Goal: Transaction & Acquisition: Purchase product/service

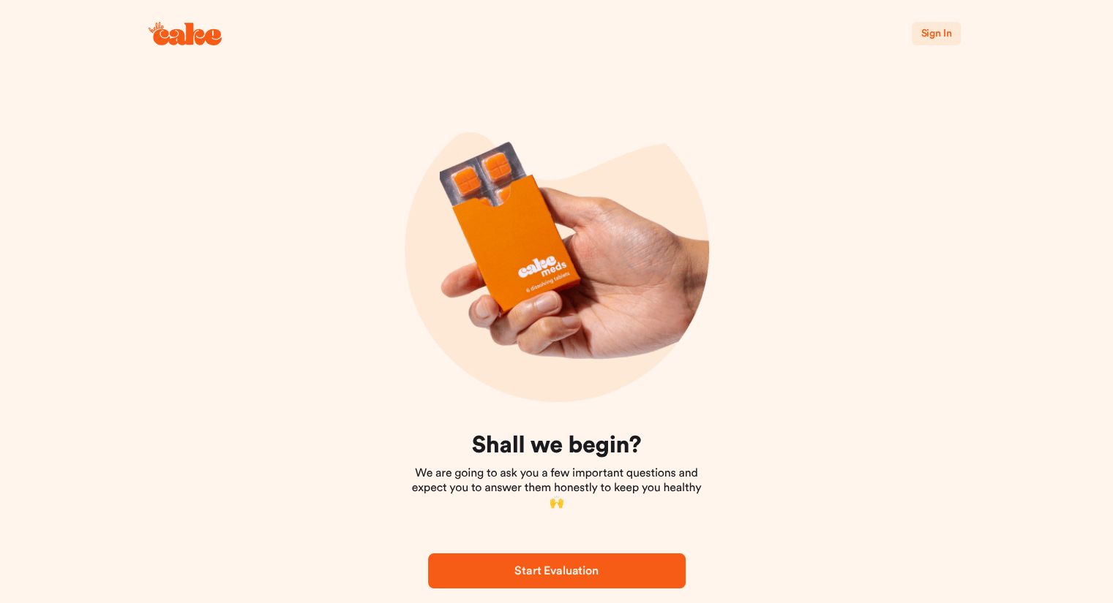
click at [562, 574] on span "Start Evaluation" at bounding box center [555, 571] width 83 height 12
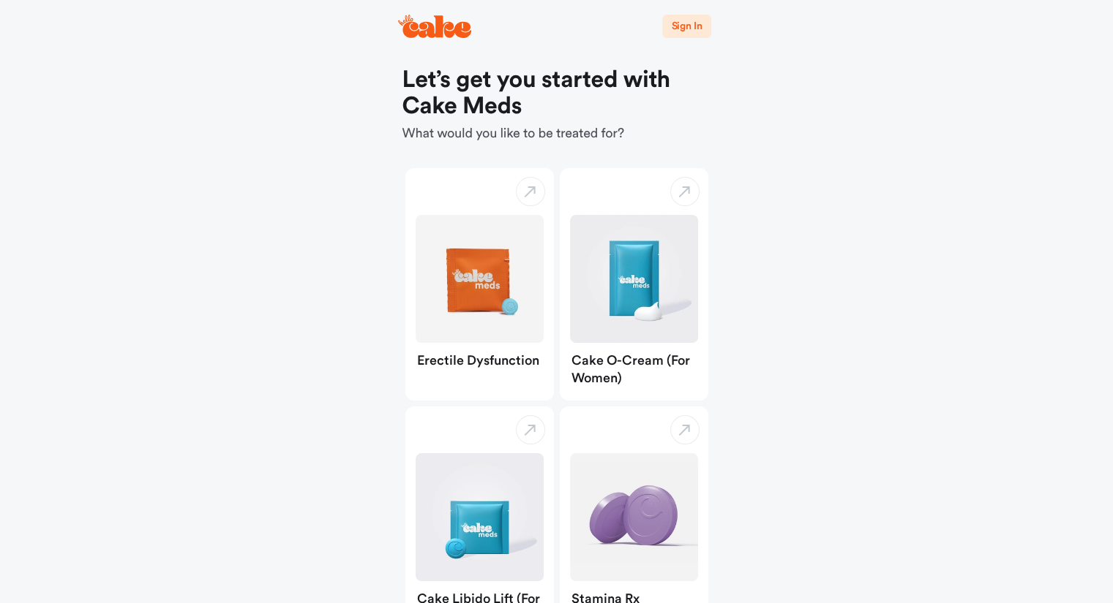
click at [815, 334] on main "Sign In Let’s get you started with Cake Meds What would you like to be treated …" at bounding box center [556, 437] width 1113 height 875
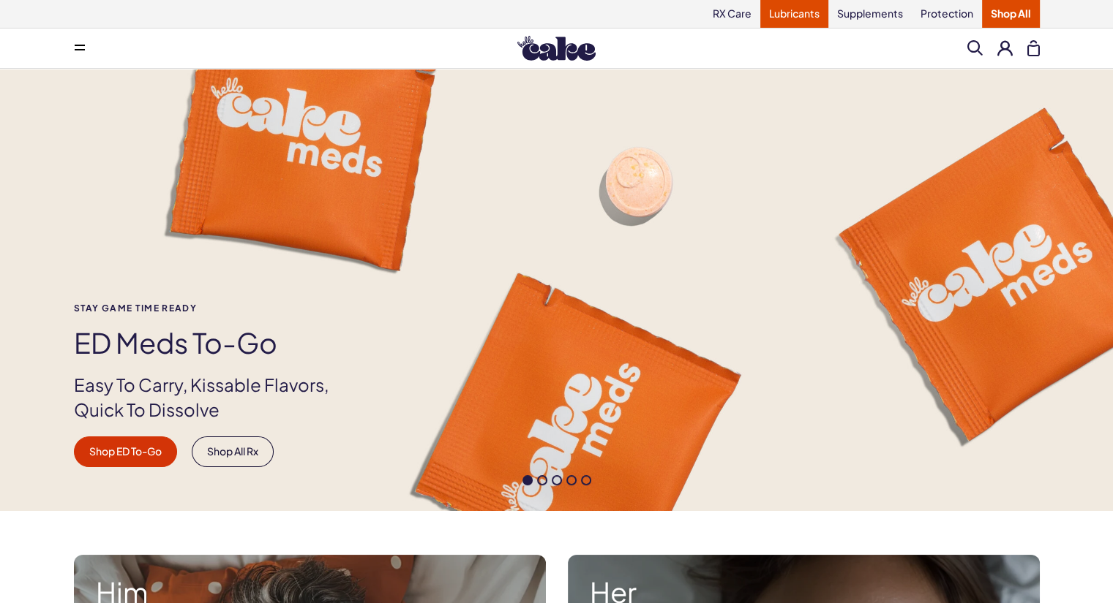
click at [785, 9] on link "Lubricants" at bounding box center [794, 14] width 68 height 28
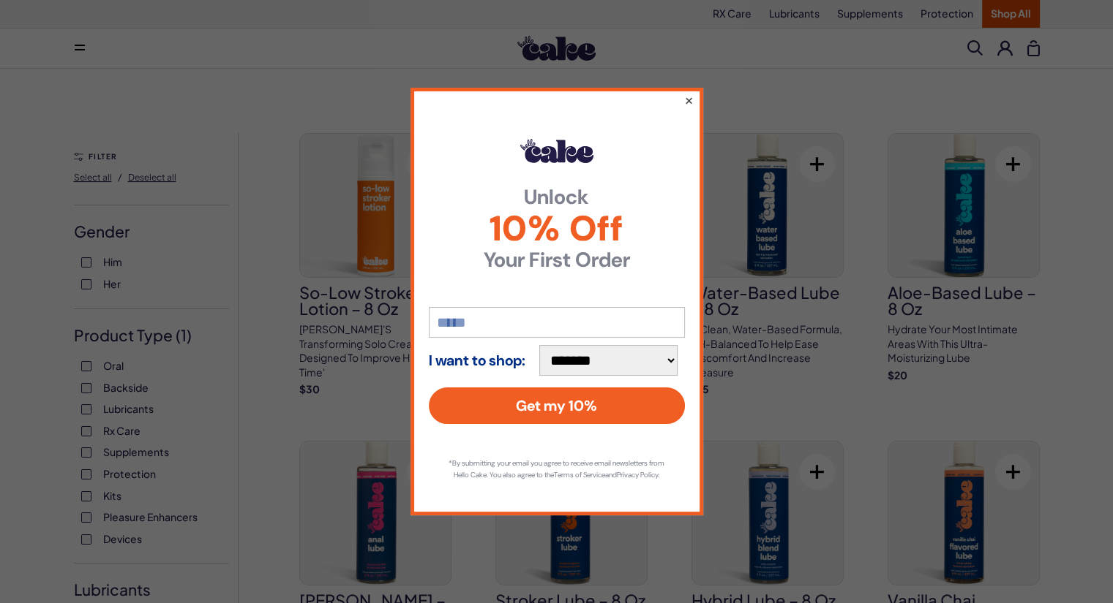
click at [688, 94] on button "×" at bounding box center [688, 100] width 10 height 18
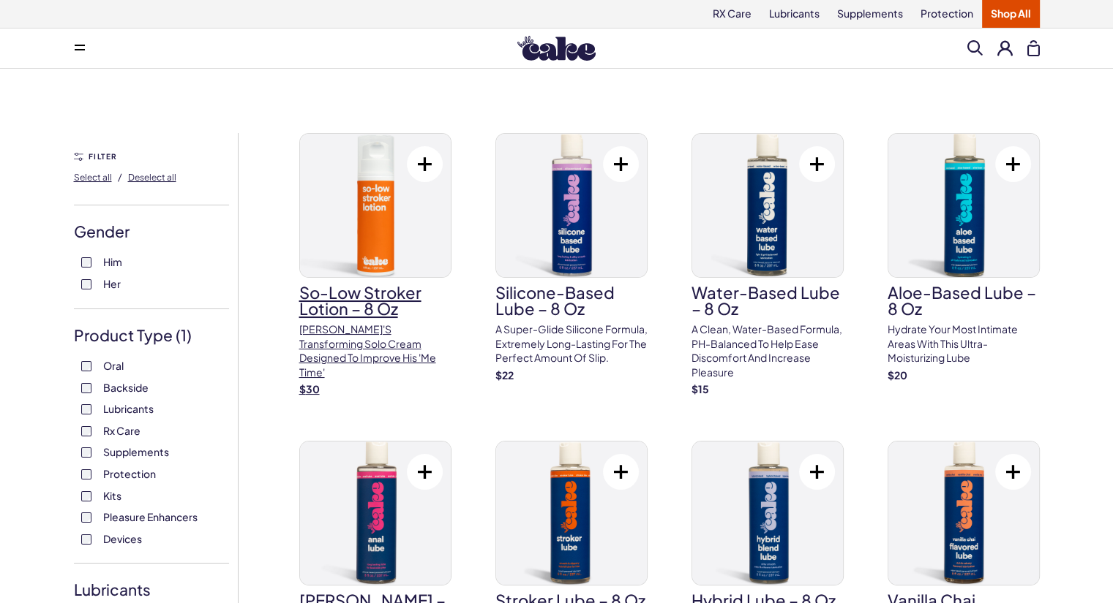
click at [364, 293] on h3 "So-Low Stroker Lotion – 8 oz" at bounding box center [375, 301] width 152 height 32
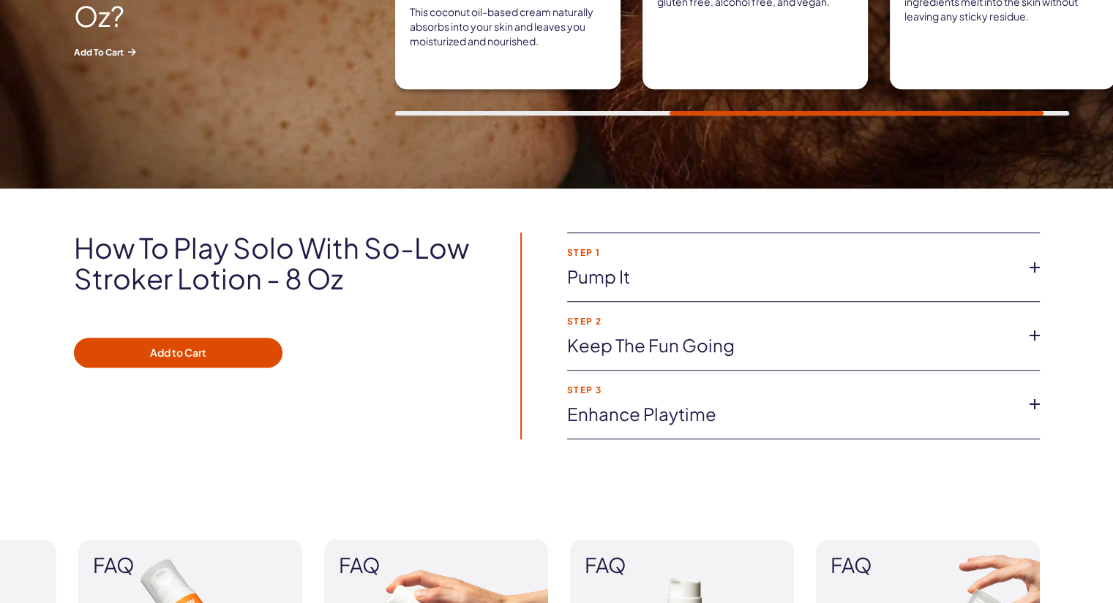
click at [1027, 263] on icon at bounding box center [1034, 268] width 22 height 22
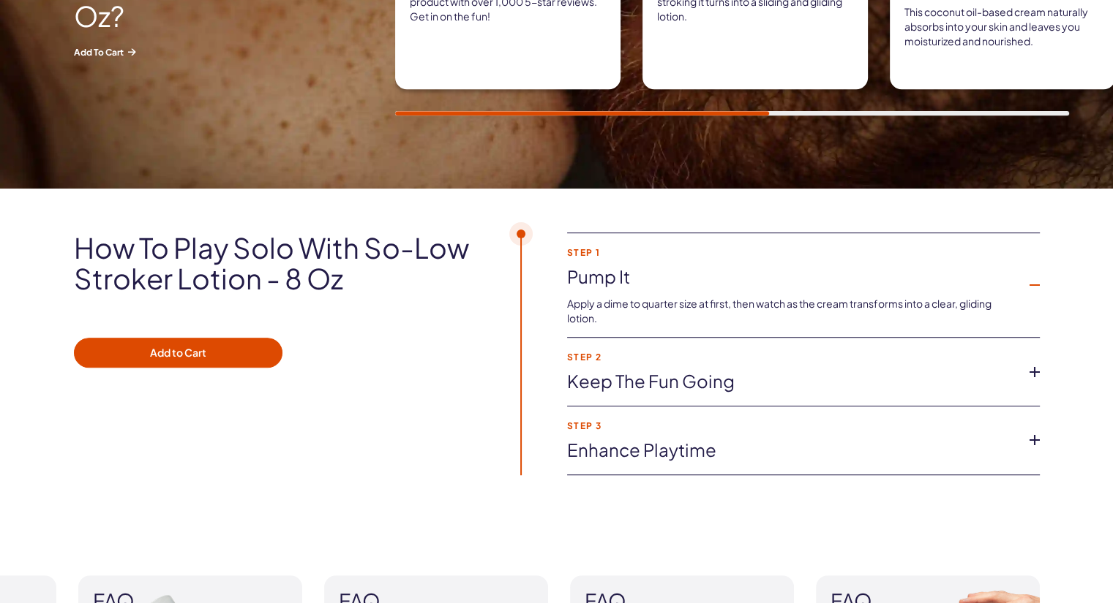
click at [1032, 371] on icon at bounding box center [1034, 372] width 22 height 22
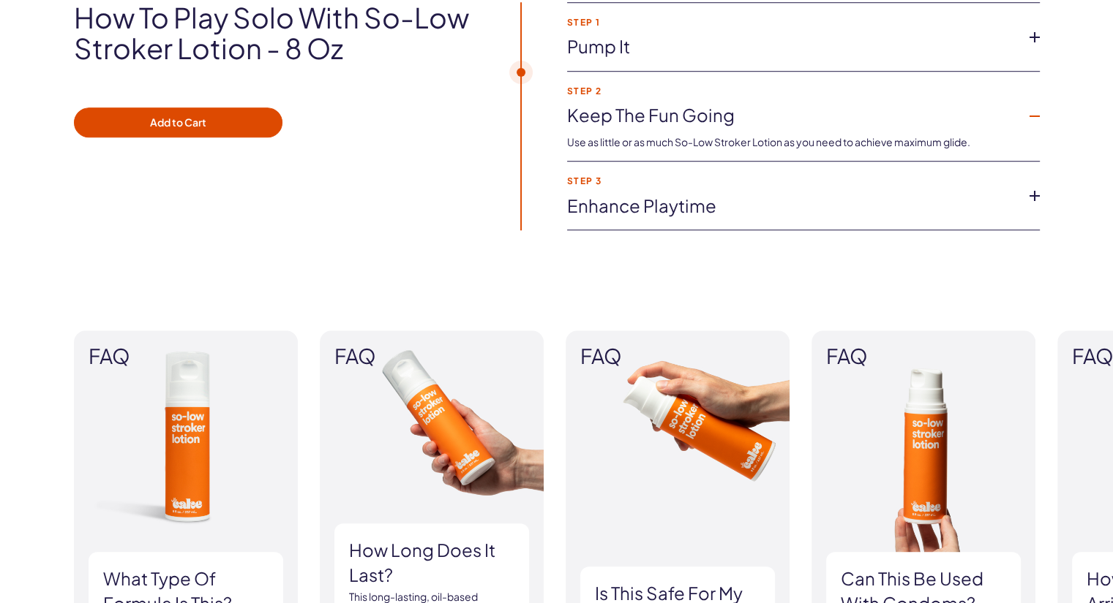
scroll to position [1112, 0]
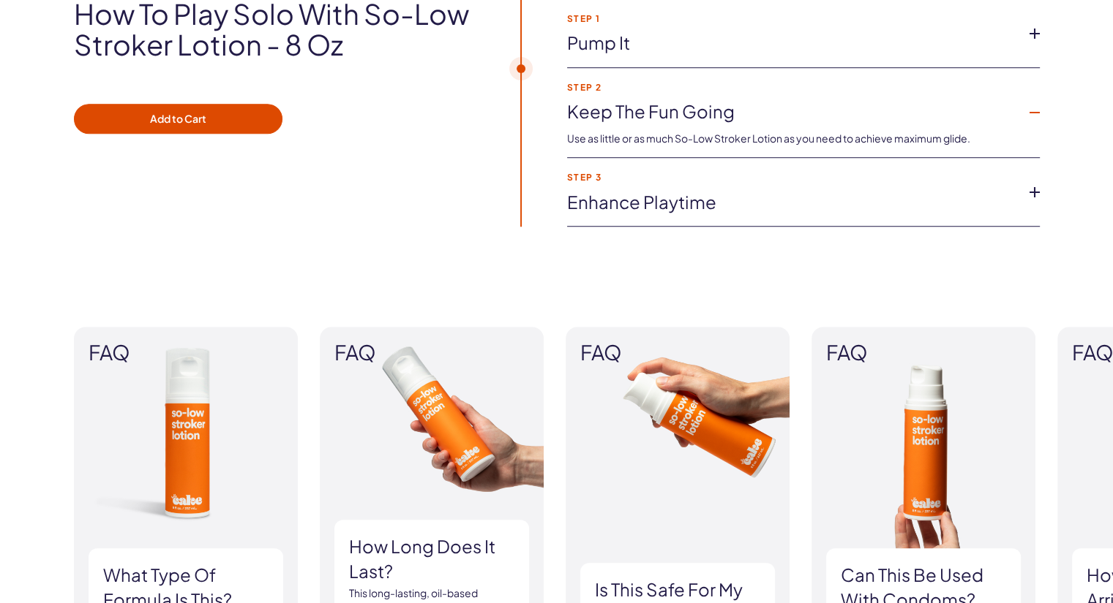
click at [1032, 188] on icon at bounding box center [1034, 192] width 22 height 22
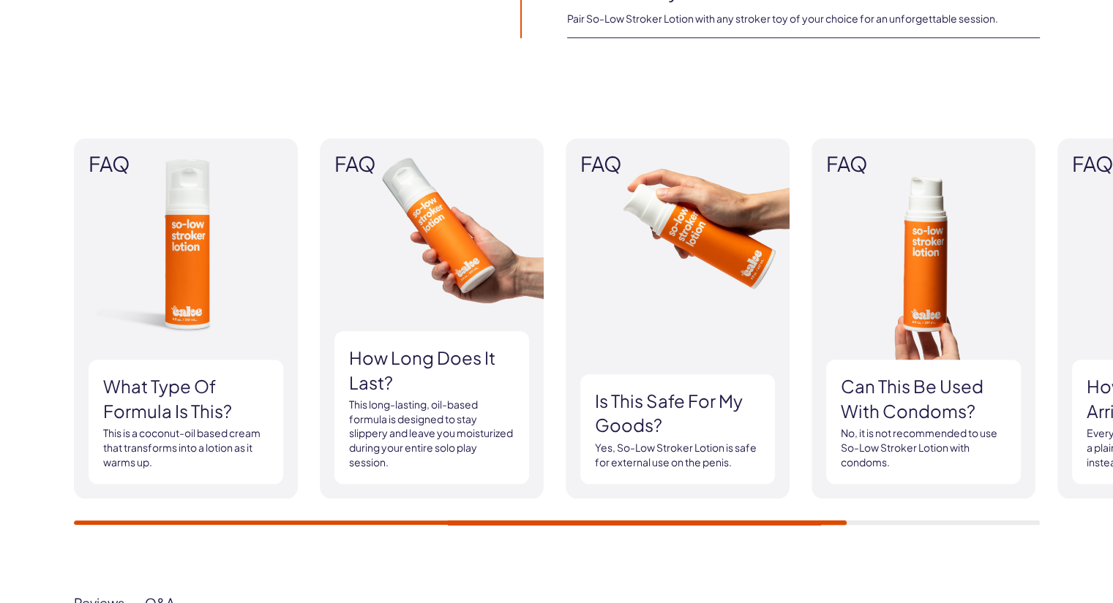
scroll to position [1346, 0]
